Goal: Task Accomplishment & Management: Complete application form

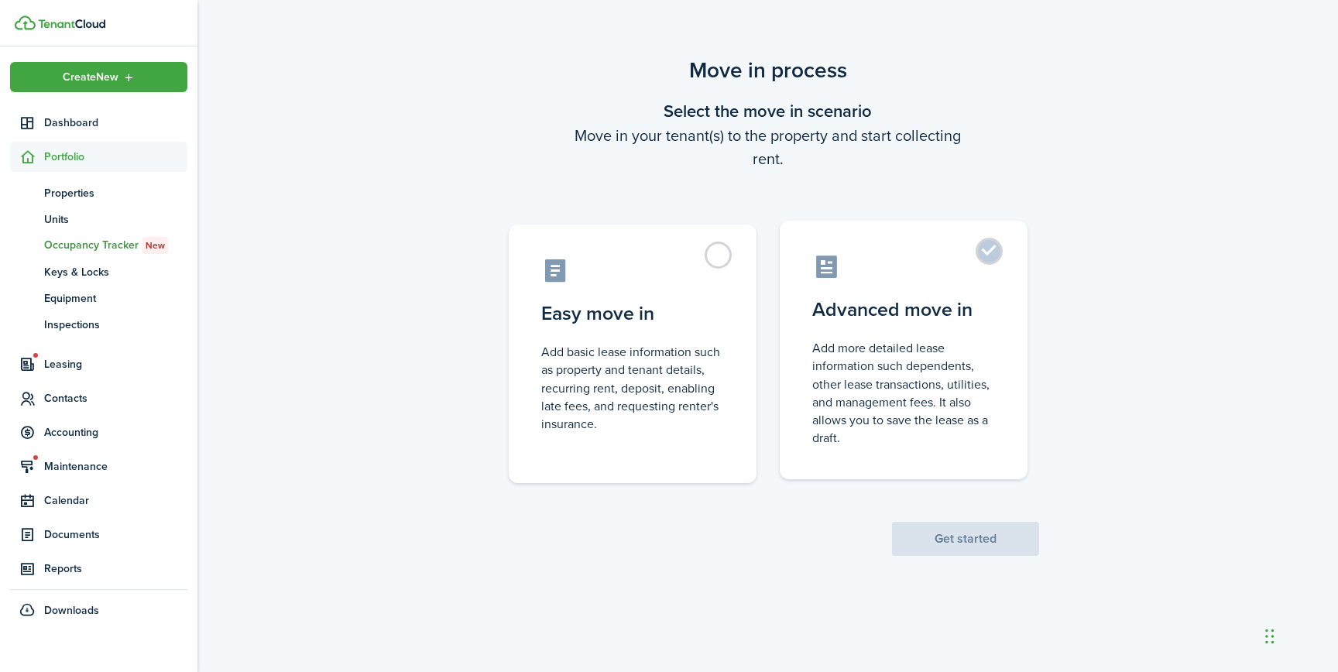
click at [887, 307] on control-radio-card-title "Advanced move in" at bounding box center [903, 310] width 183 height 28
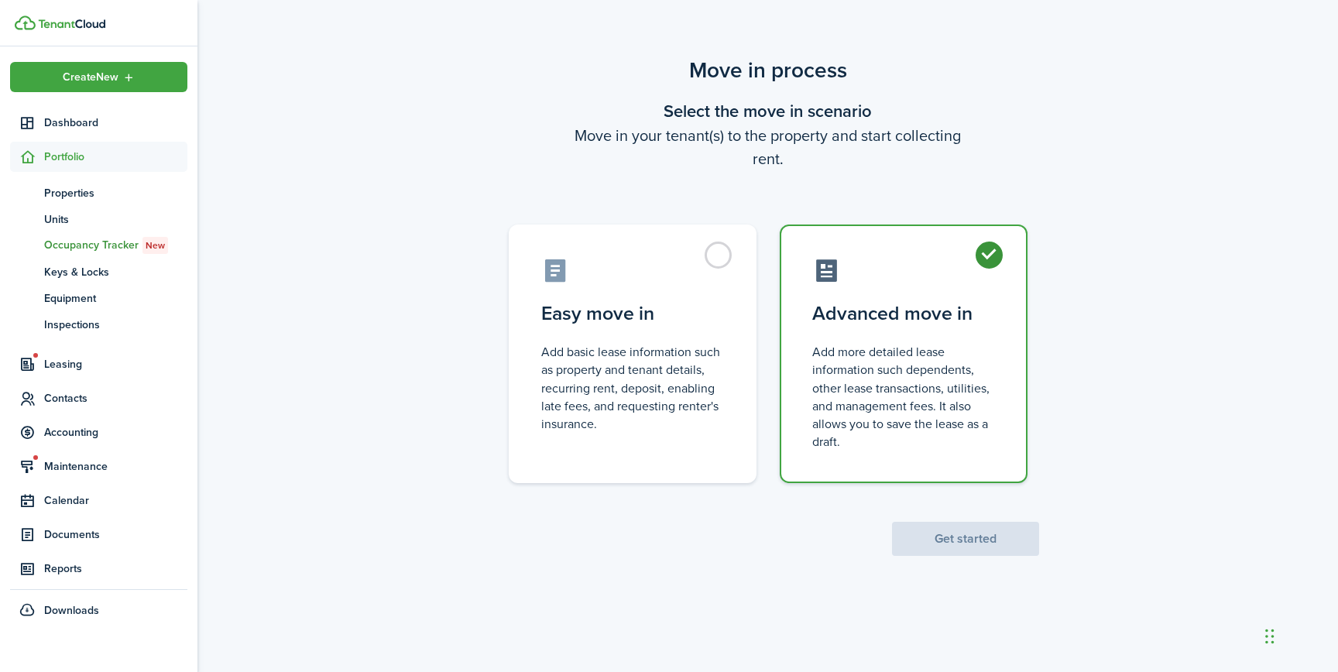
radio input "true"
click at [912, 548] on button "Get started" at bounding box center [965, 539] width 147 height 34
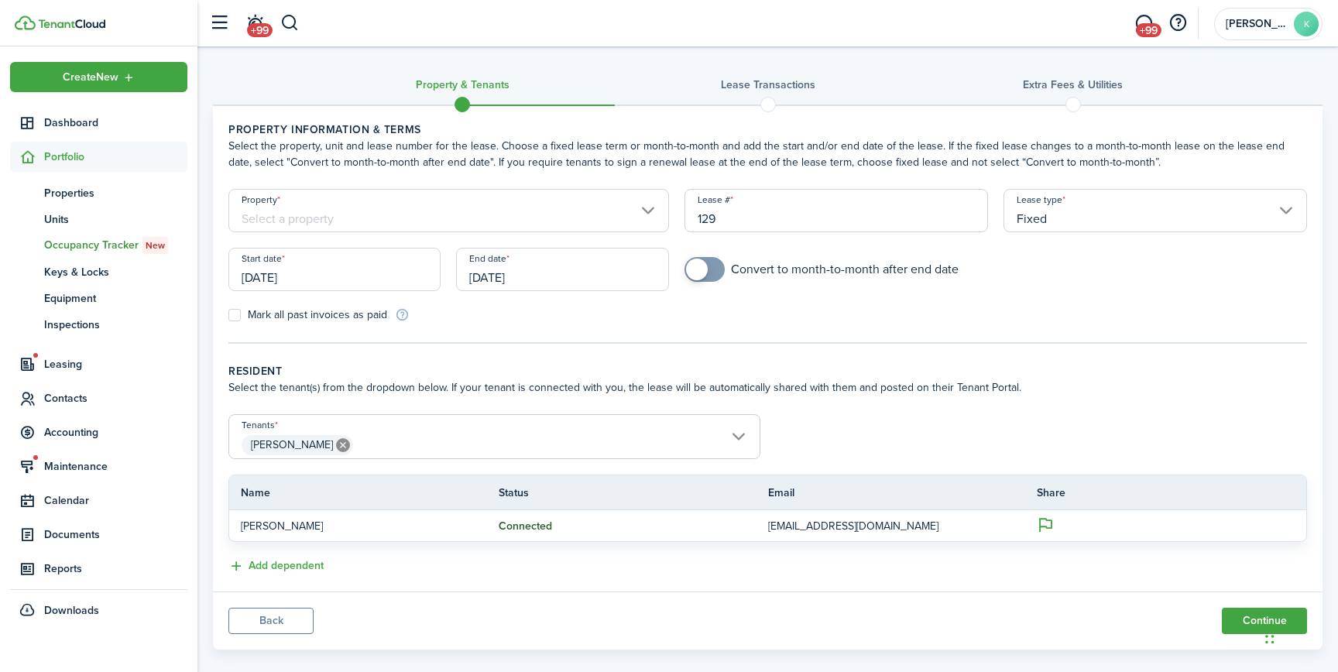
click at [541, 283] on input "[DATE]" at bounding box center [562, 269] width 212 height 43
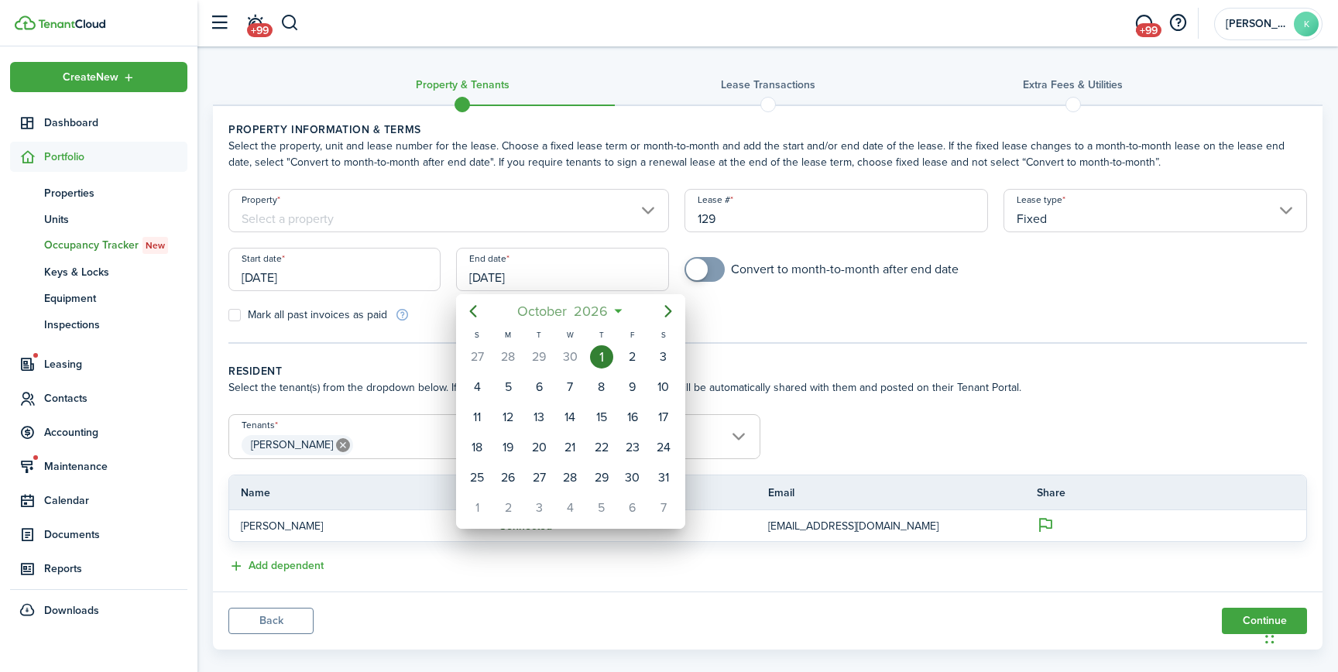
click at [605, 314] on span "2026" at bounding box center [591, 311] width 41 height 28
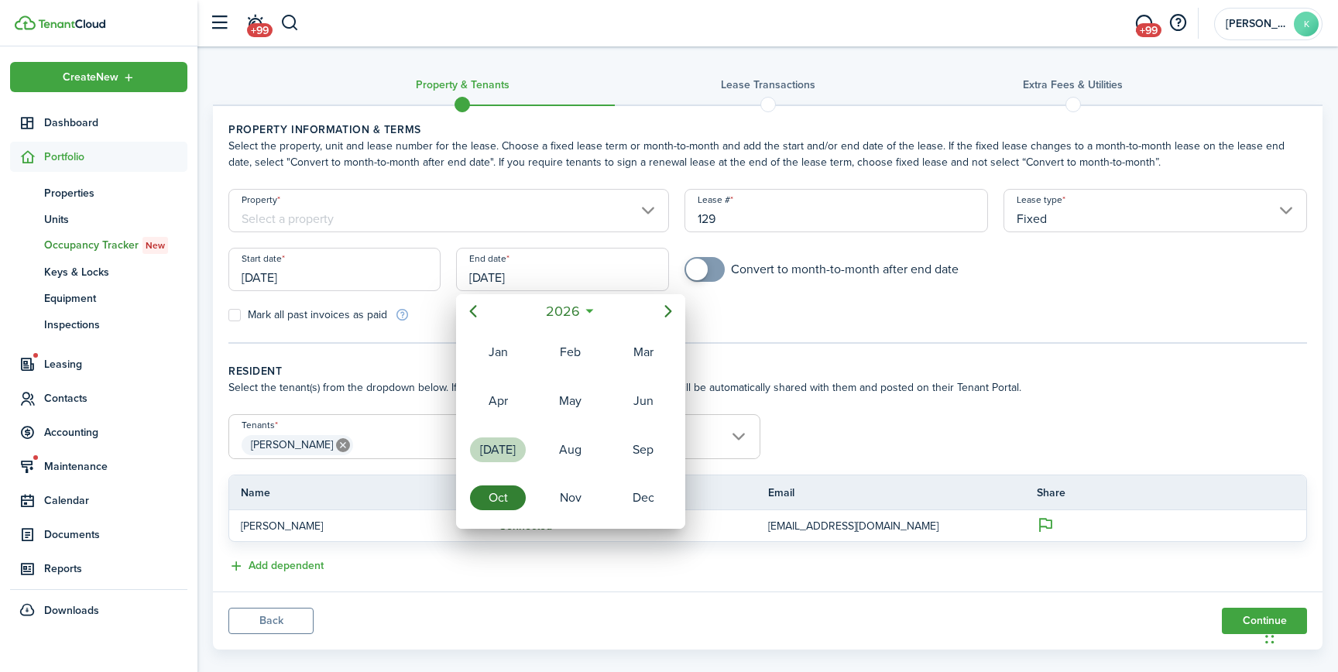
click at [521, 445] on div "[DATE]" at bounding box center [498, 450] width 56 height 25
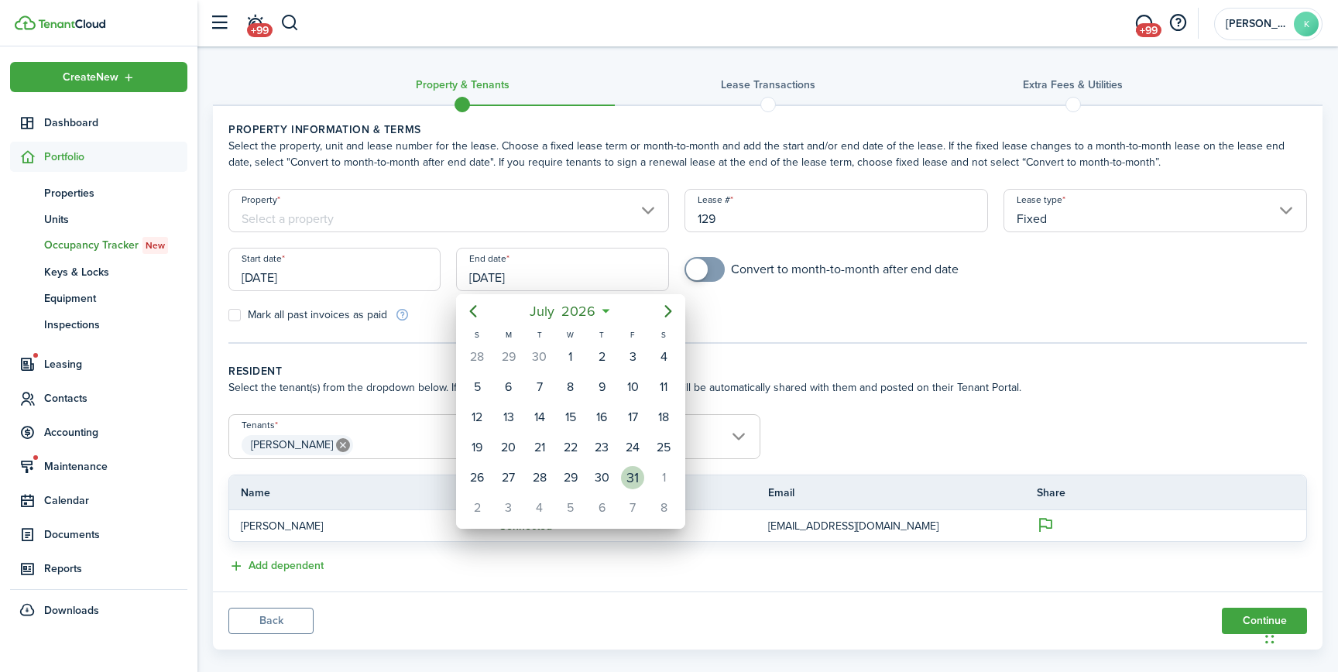
click at [628, 470] on div "31" at bounding box center [632, 477] width 23 height 23
type input "[DATE]"
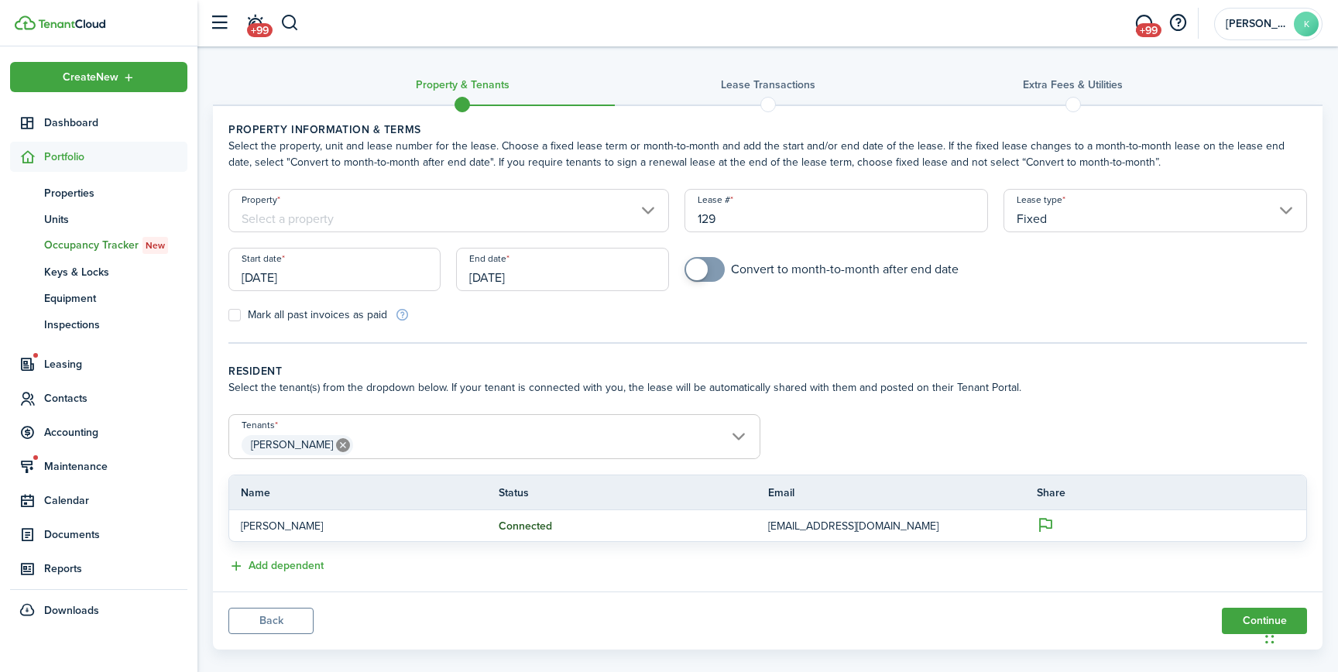
click at [569, 219] on input "Property" at bounding box center [448, 210] width 441 height 43
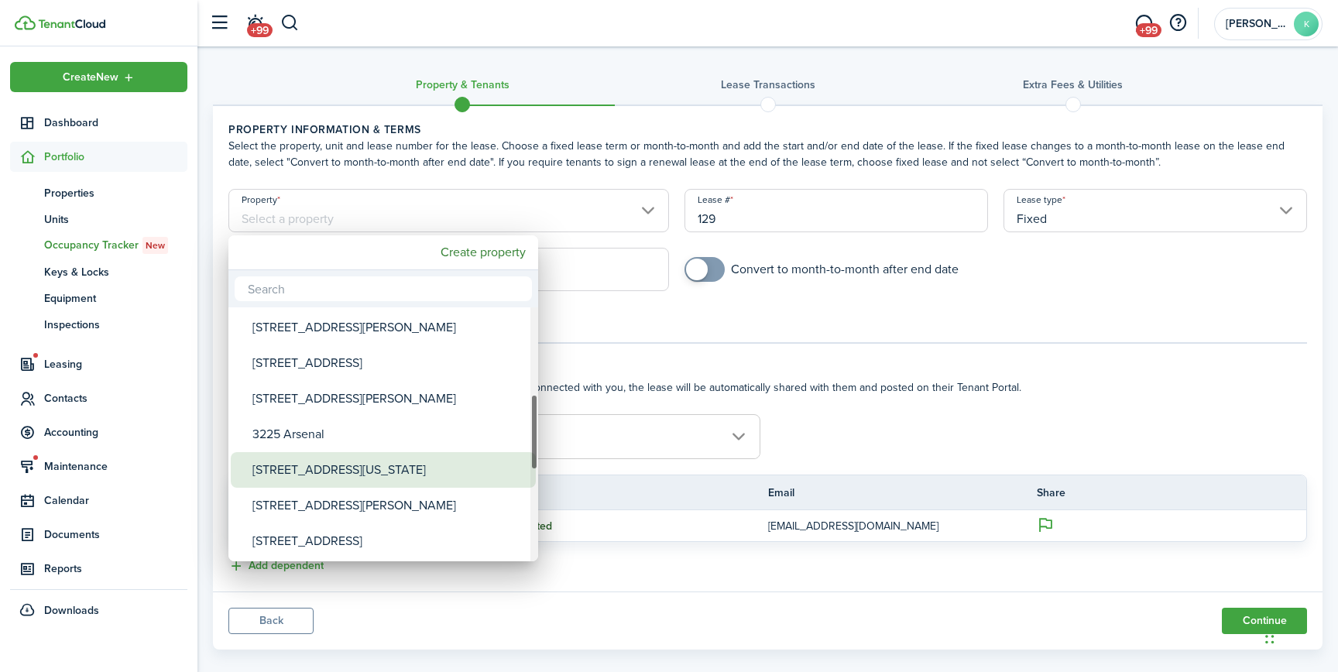
click at [394, 481] on div "[STREET_ADDRESS][US_STATE]" at bounding box center [389, 470] width 274 height 36
type input "[STREET_ADDRESS][US_STATE]"
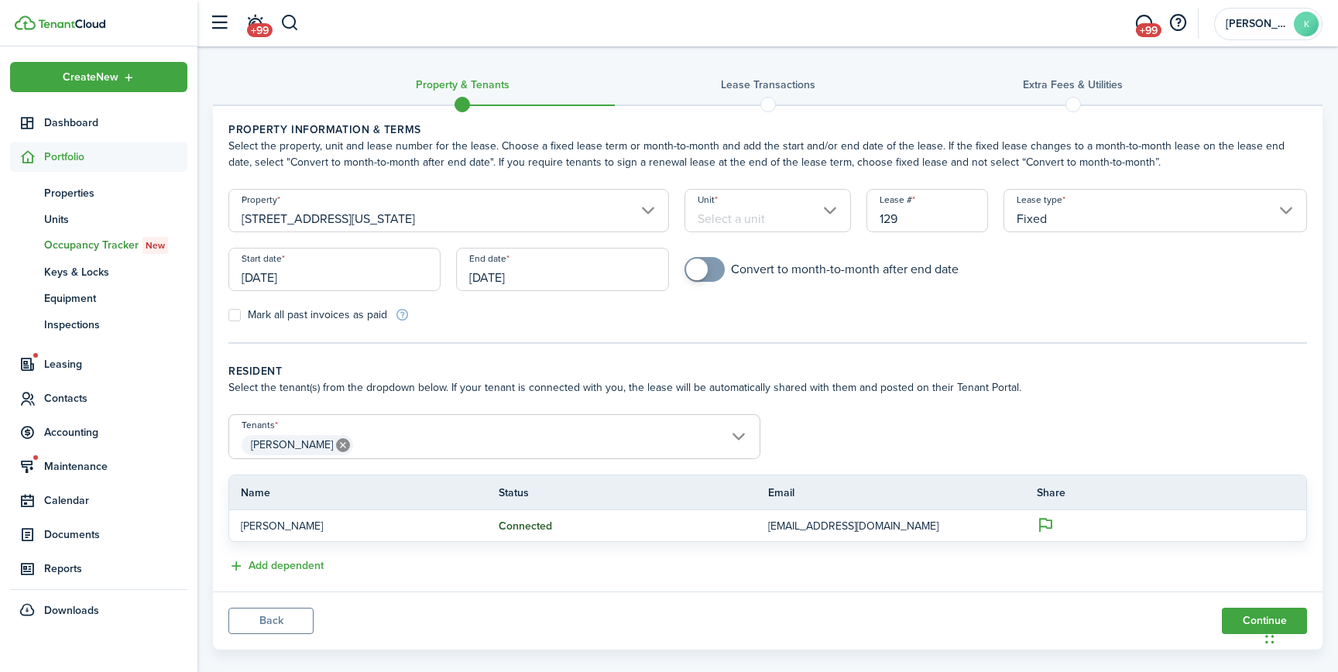
click at [726, 225] on input "Unit" at bounding box center [768, 210] width 167 height 43
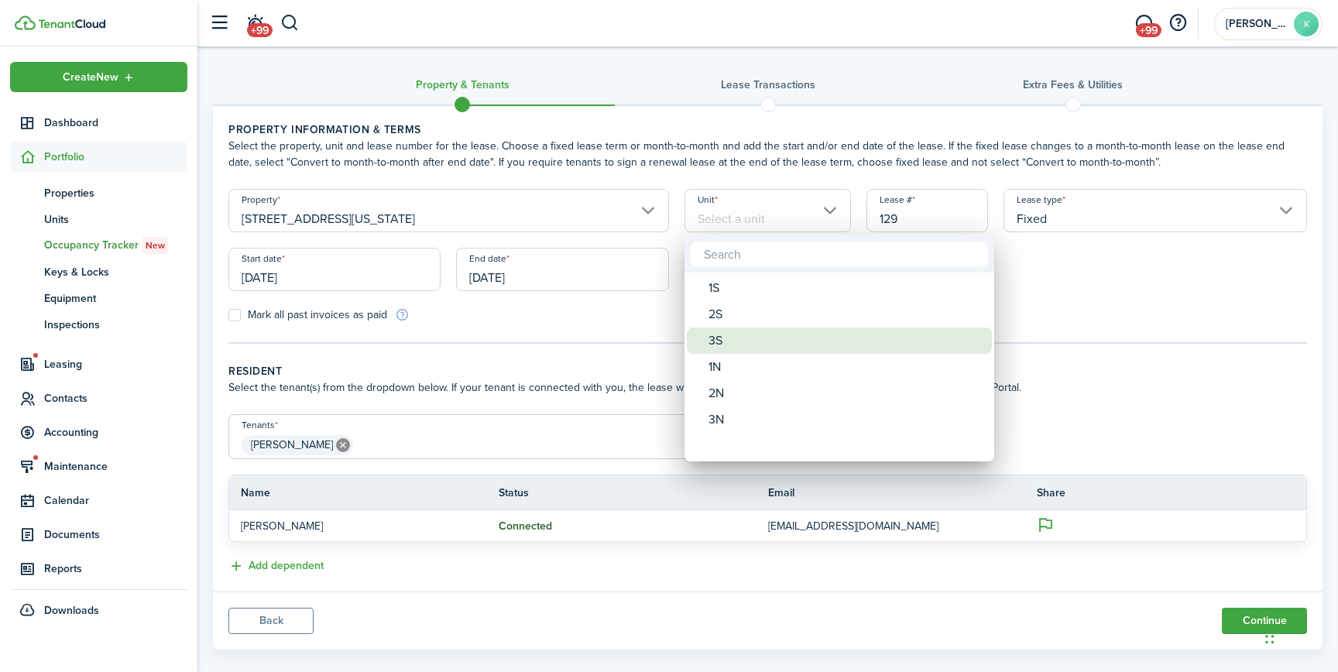
click at [725, 348] on div "3S" at bounding box center [846, 341] width 274 height 26
type input "3S"
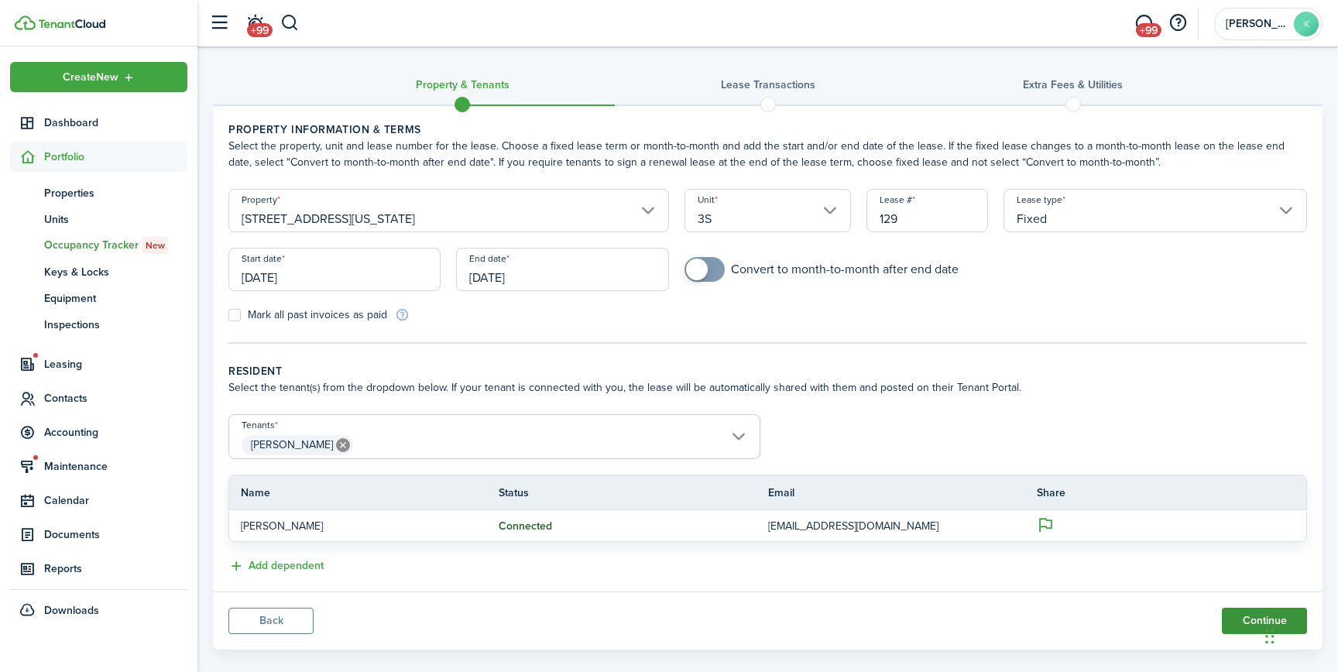
click at [1258, 619] on button "Continue" at bounding box center [1264, 621] width 85 height 26
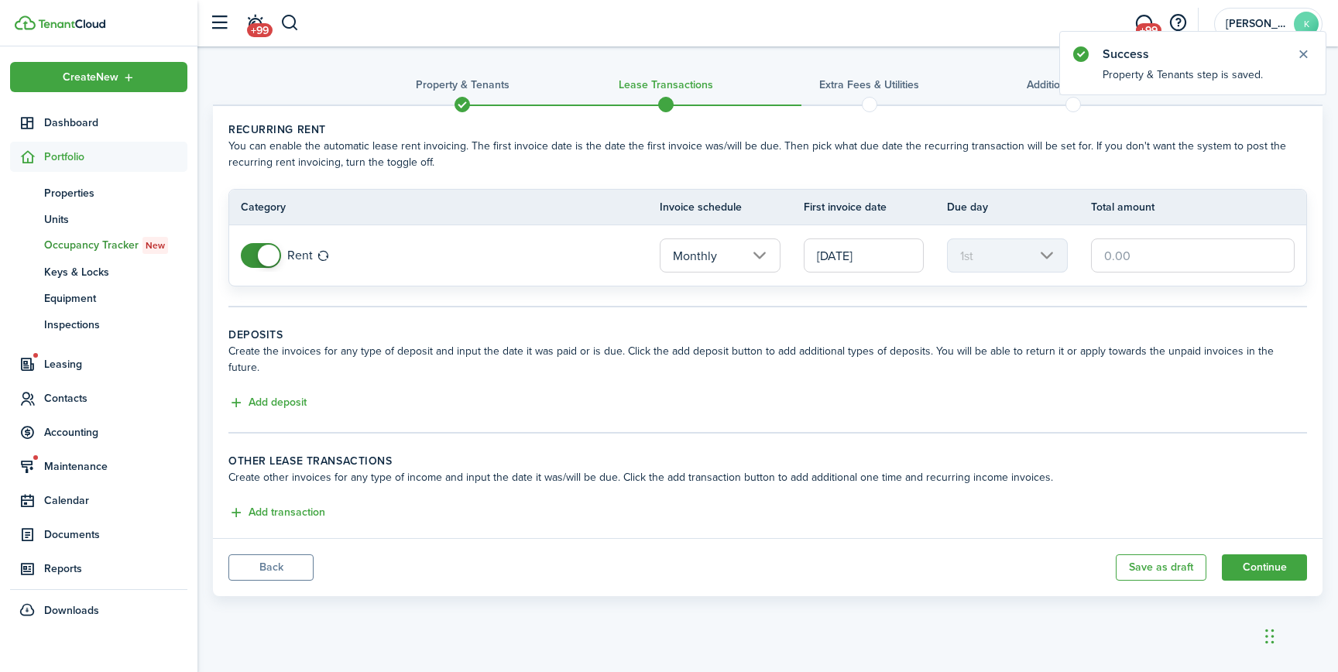
click at [887, 255] on input "[DATE]" at bounding box center [864, 256] width 120 height 34
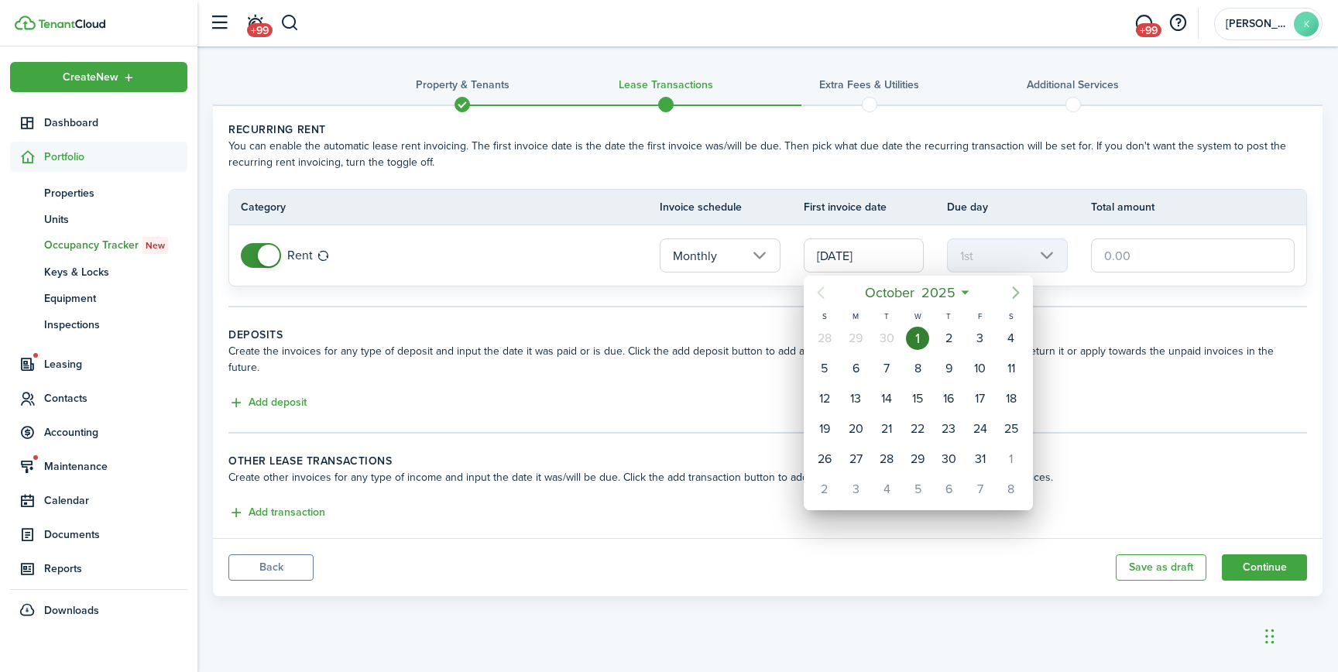
click at [1011, 298] on icon "Next page" at bounding box center [1016, 292] width 19 height 19
click at [1009, 345] on div "1" at bounding box center [1011, 338] width 23 height 23
type input "[DATE]"
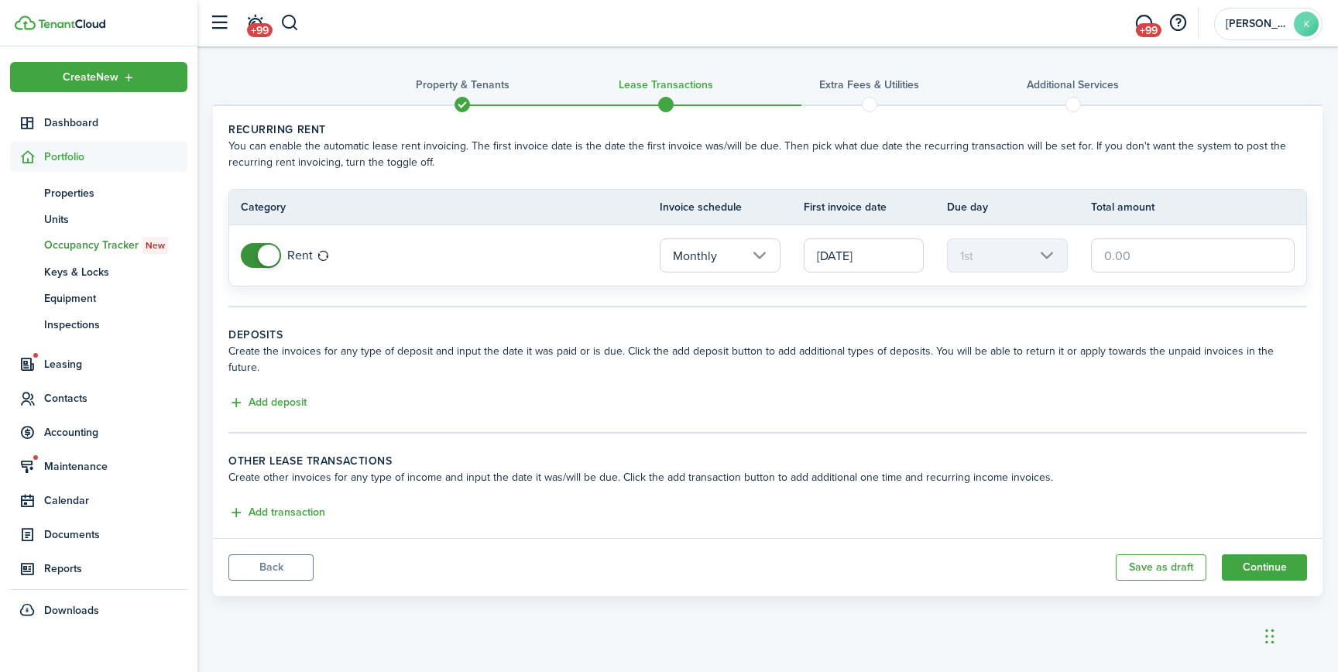
click at [1144, 261] on input "text" at bounding box center [1193, 256] width 204 height 34
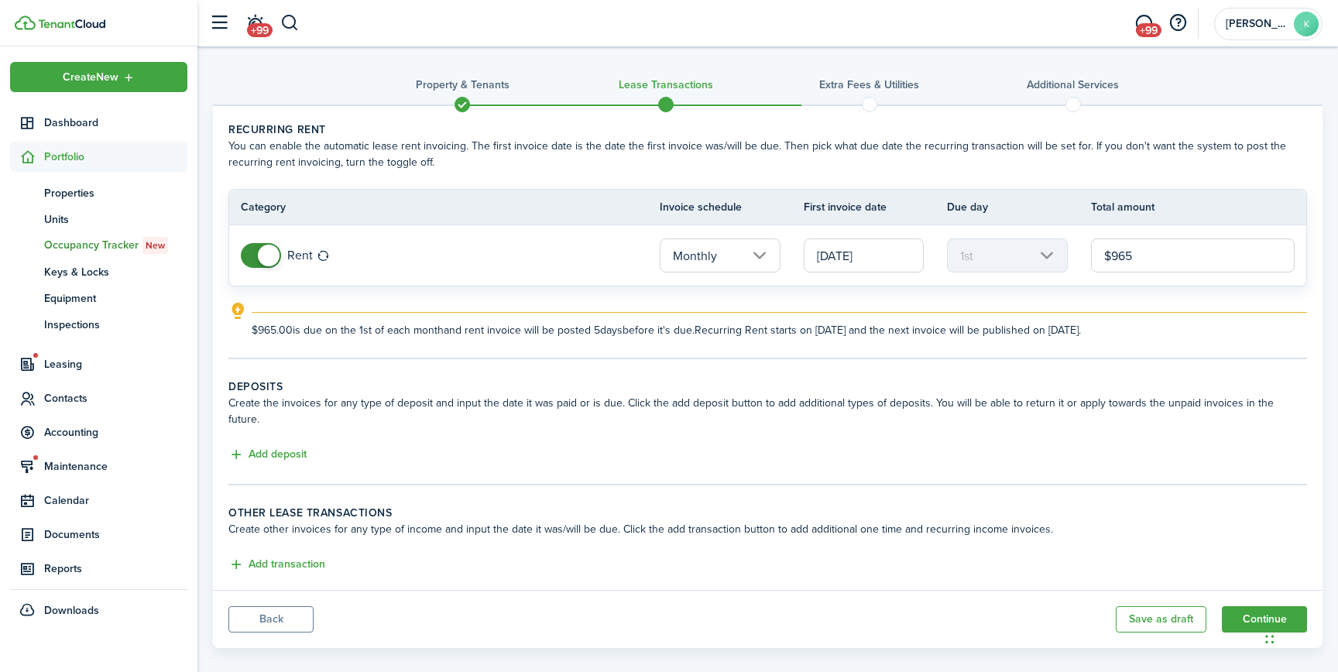
type input "$965.00"
click at [1006, 521] on wizard-step-header-description "Create other invoices for any type of income and input the date it was/will be …" at bounding box center [767, 529] width 1079 height 16
click at [1252, 606] on button "Continue" at bounding box center [1264, 619] width 85 height 26
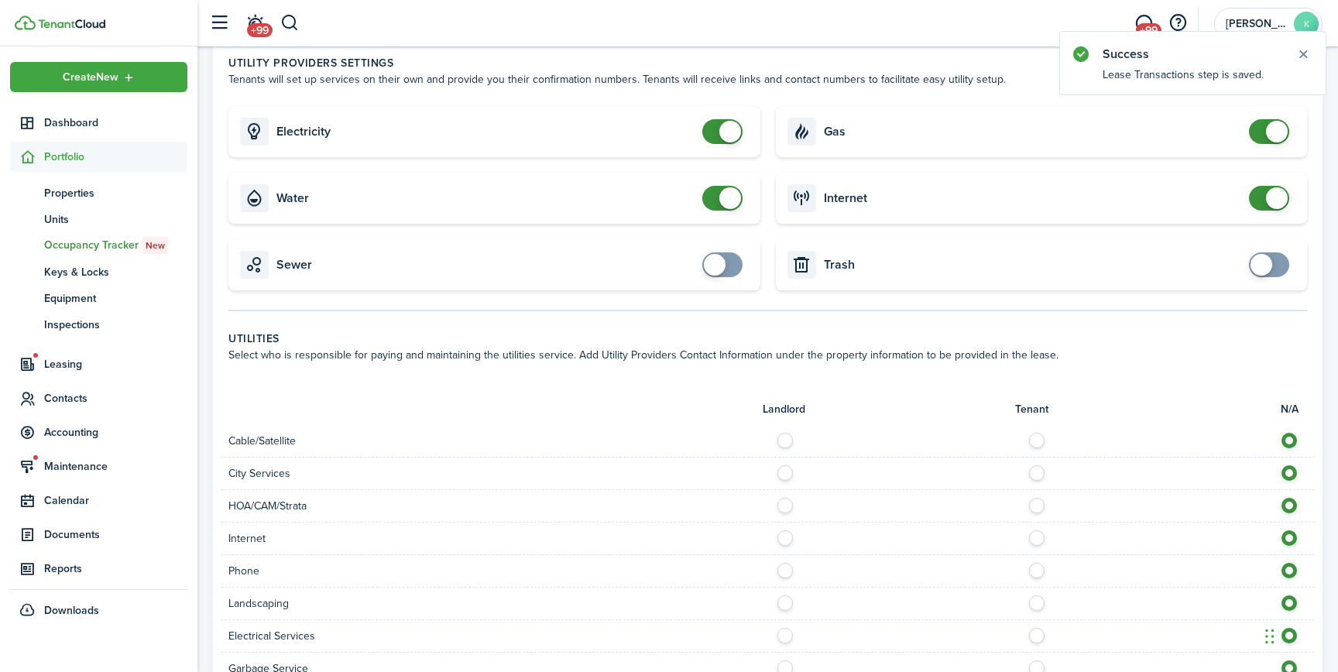
scroll to position [677, 0]
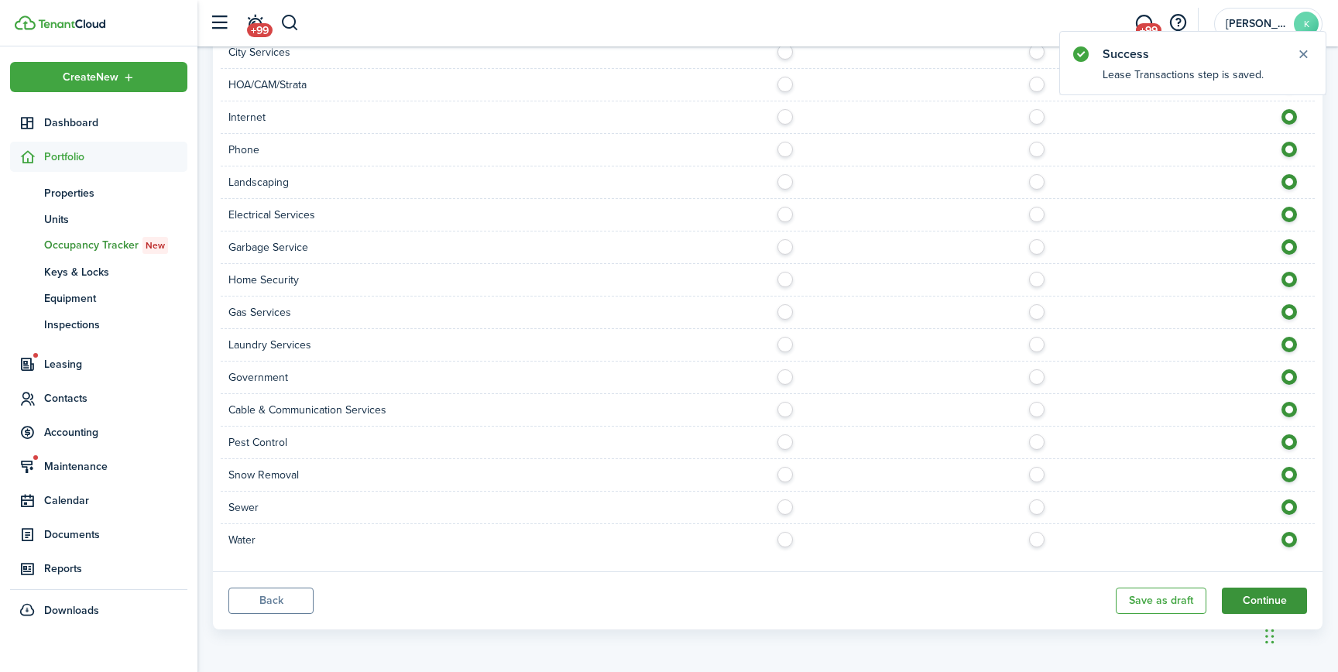
click at [1245, 599] on button "Continue" at bounding box center [1264, 601] width 85 height 26
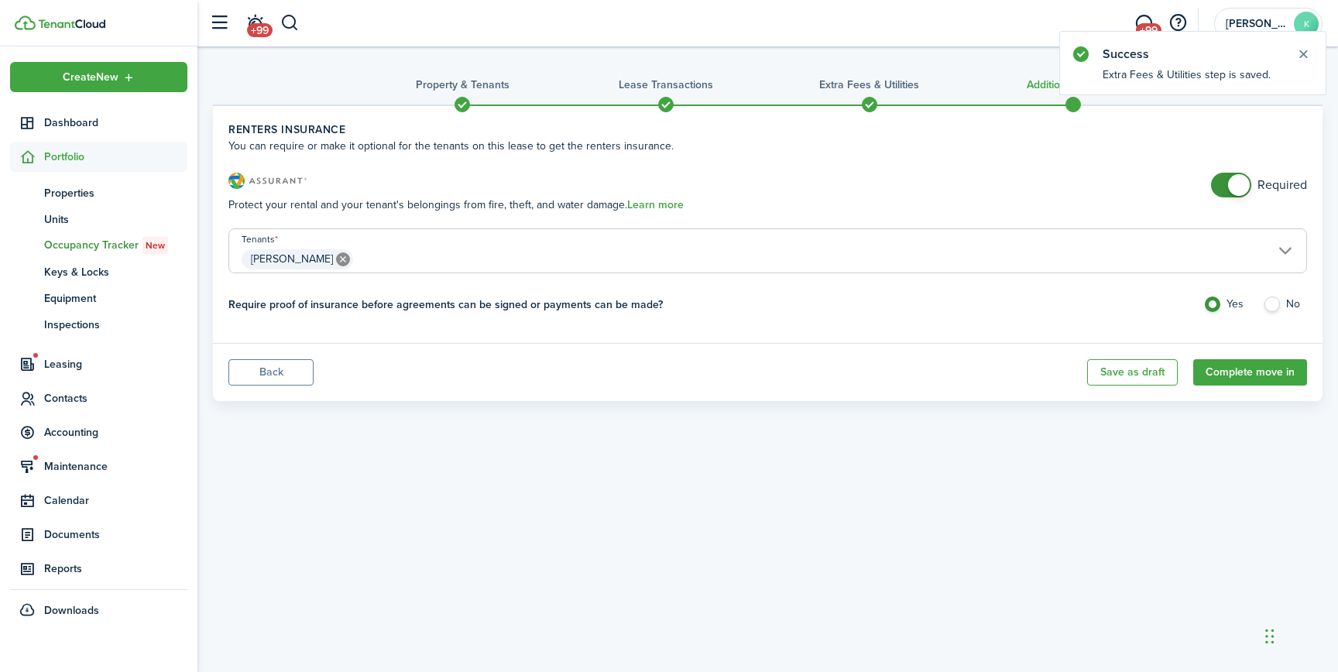
checkbox input "false"
click at [1242, 186] on span at bounding box center [1239, 185] width 22 height 22
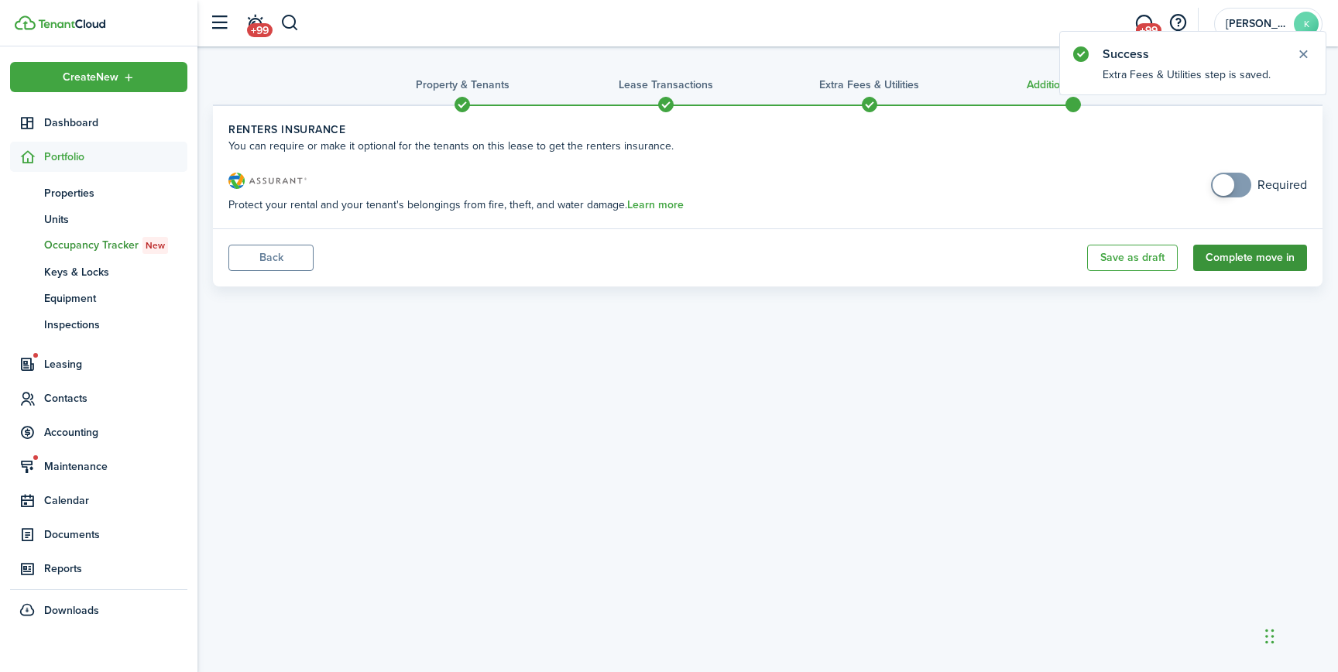
click at [1232, 261] on button "Complete move in" at bounding box center [1250, 258] width 114 height 26
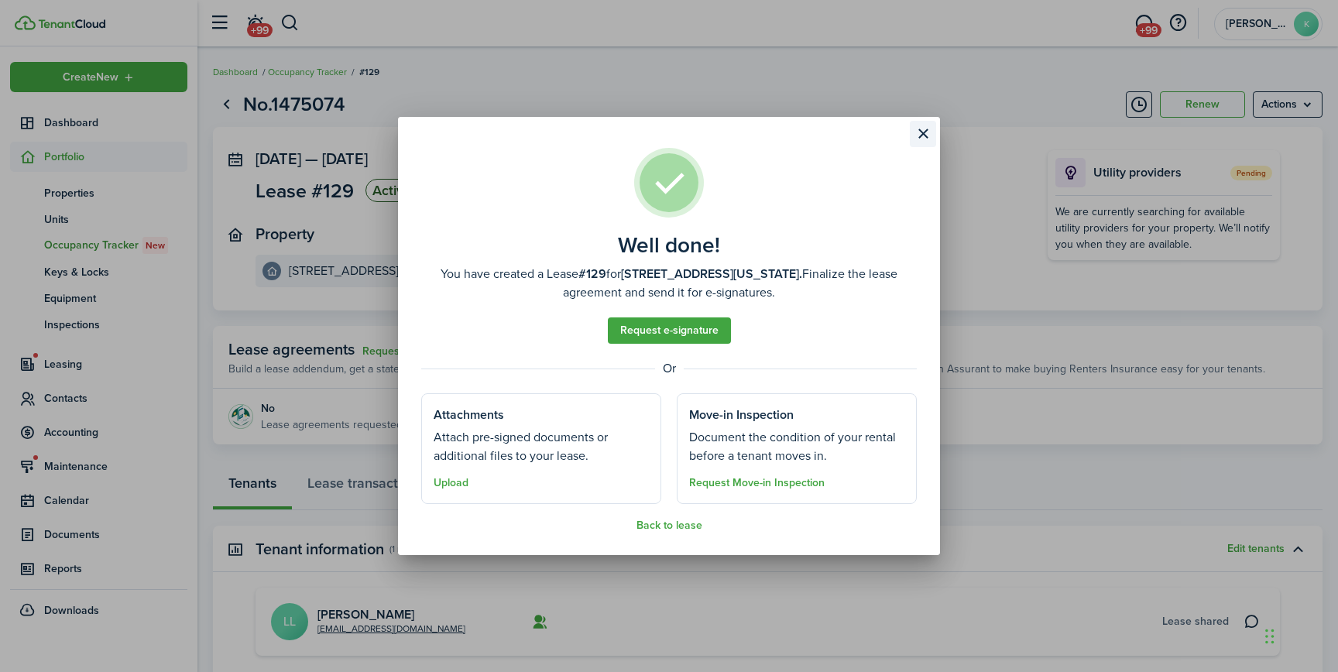
click at [917, 134] on button "Close modal" at bounding box center [923, 134] width 26 height 26
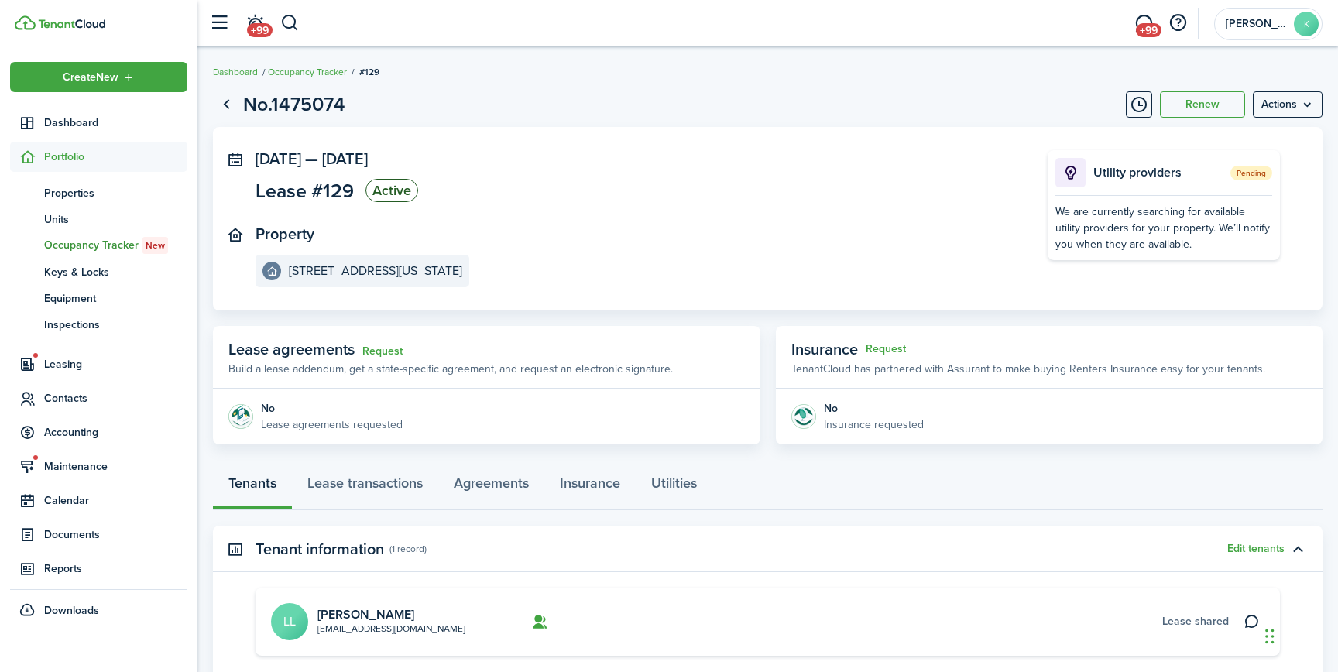
click at [90, 19] on img at bounding box center [71, 23] width 67 height 9
